Goal: Task Accomplishment & Management: Complete application form

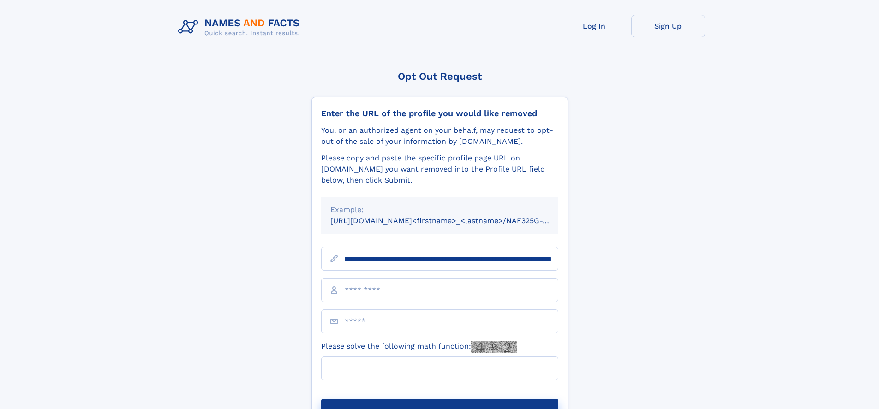
scroll to position [0, 109]
type input "**********"
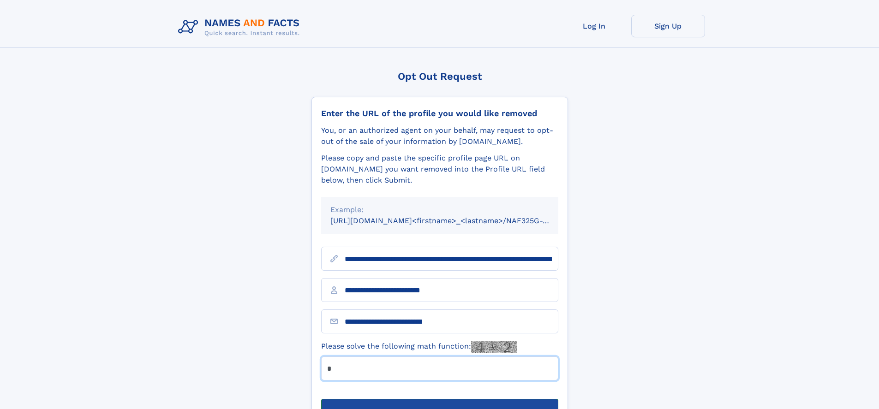
type input "*"
click at [439, 399] on button "Submit Opt Out Request" at bounding box center [439, 414] width 237 height 30
